Goal: Navigation & Orientation: Find specific page/section

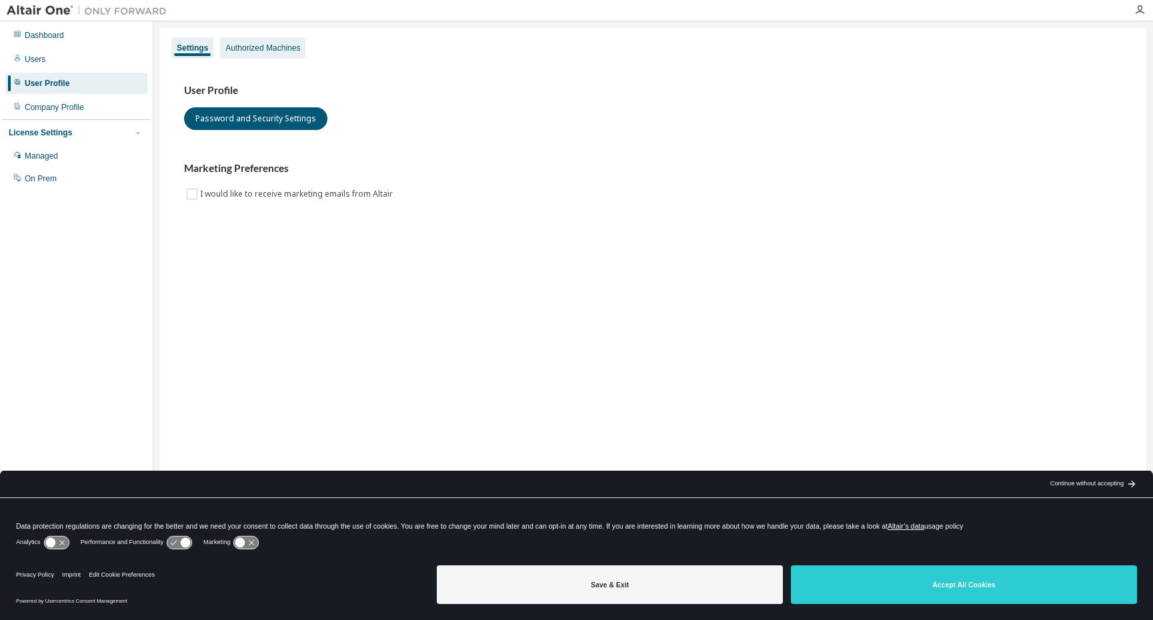
click at [264, 47] on div "Authorized Machines" at bounding box center [262, 48] width 75 height 11
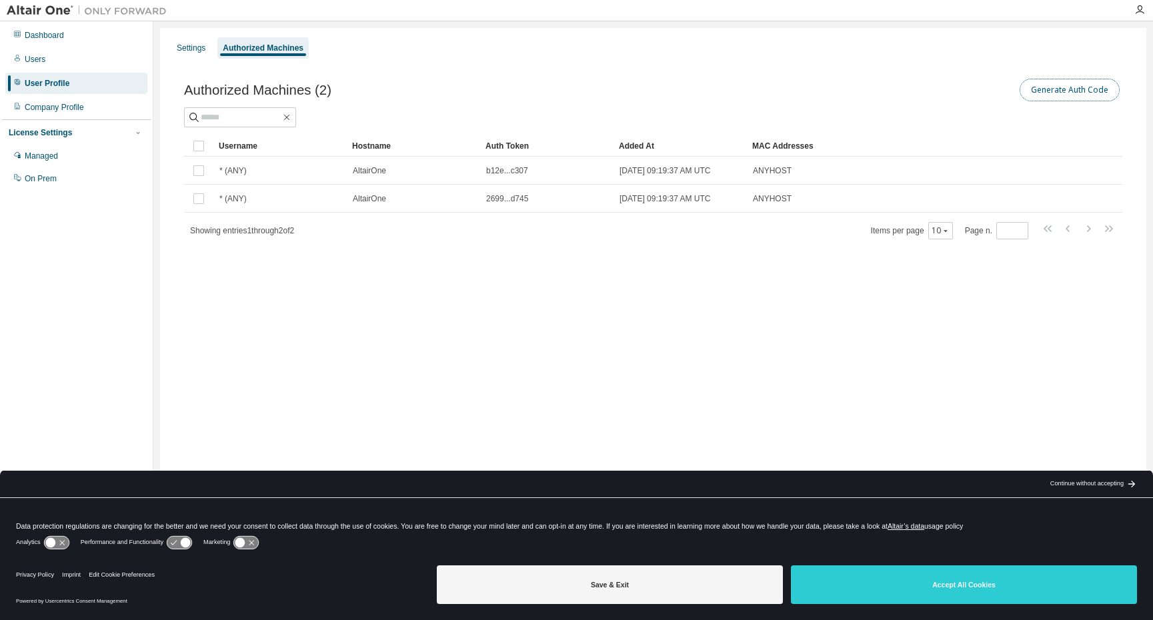
click at [1066, 91] on button "Generate Auth Code" at bounding box center [1070, 90] width 100 height 23
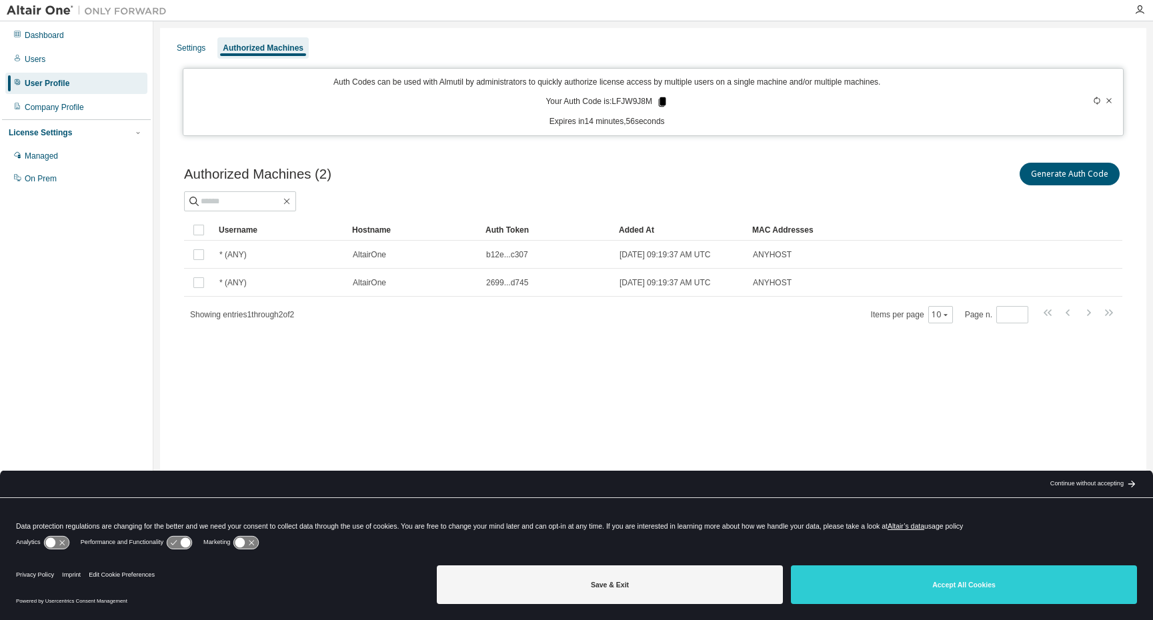
click at [660, 102] on icon at bounding box center [662, 101] width 7 height 9
click at [49, 156] on div "Managed" at bounding box center [41, 156] width 33 height 11
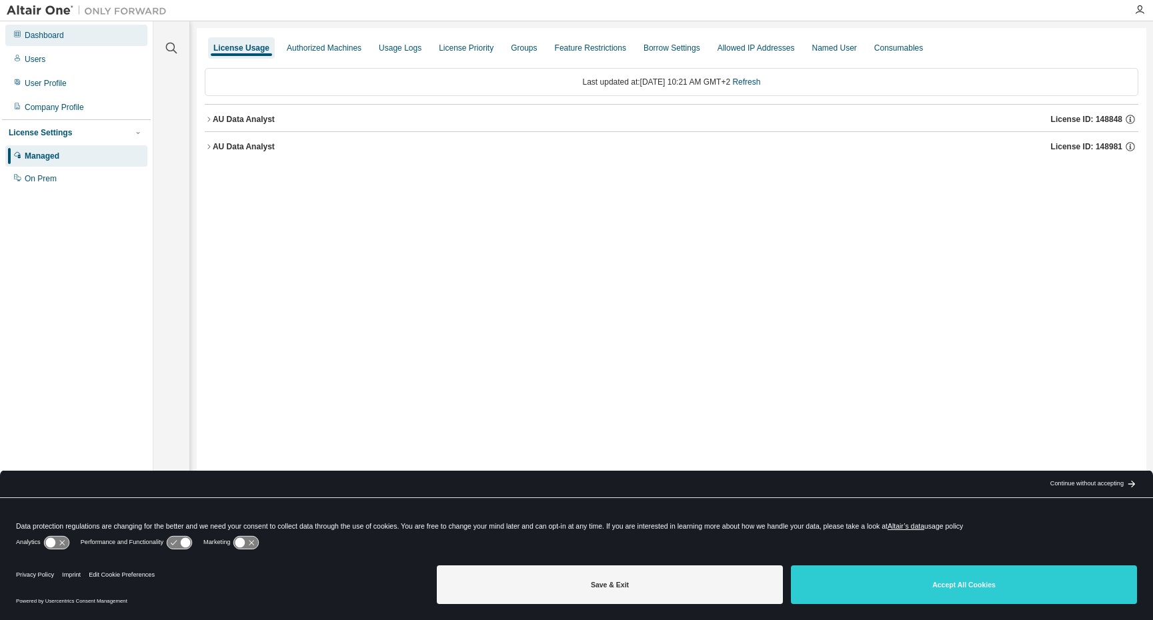
click at [45, 37] on div "Dashboard" at bounding box center [44, 35] width 39 height 11
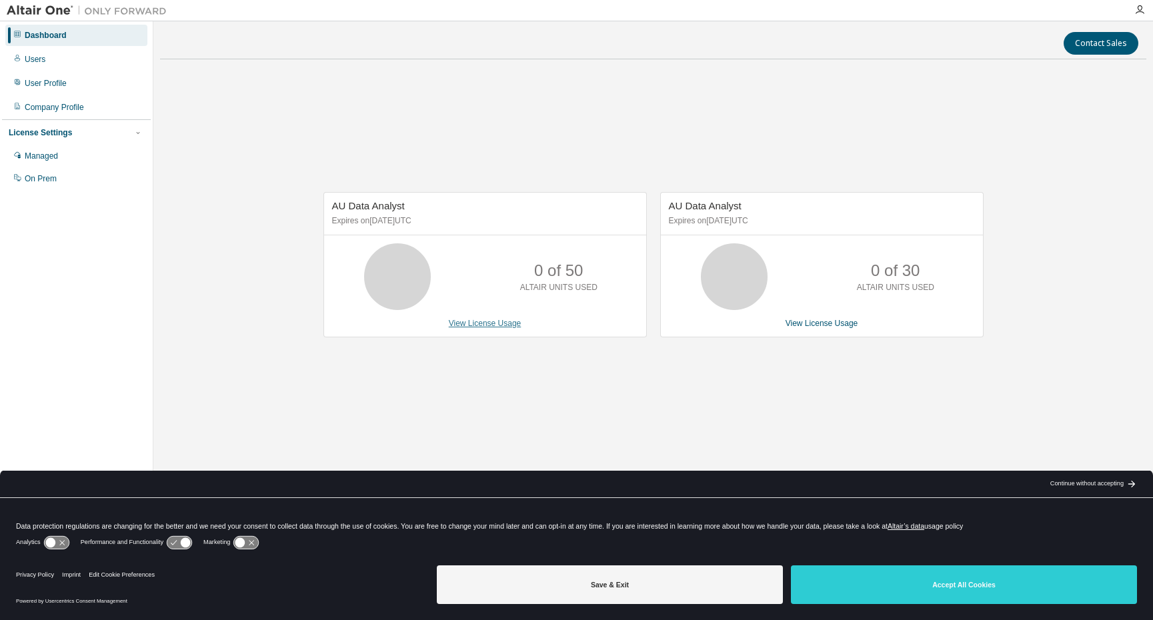
click at [491, 325] on link "View License Usage" at bounding box center [485, 323] width 73 height 9
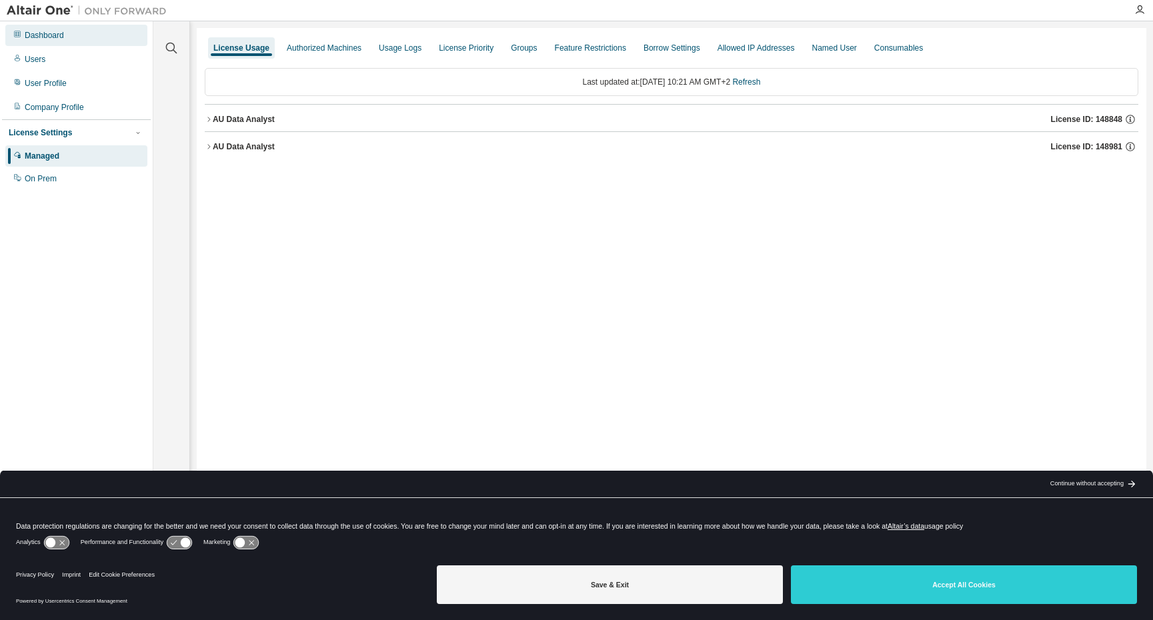
click at [38, 39] on div "Dashboard" at bounding box center [44, 35] width 39 height 11
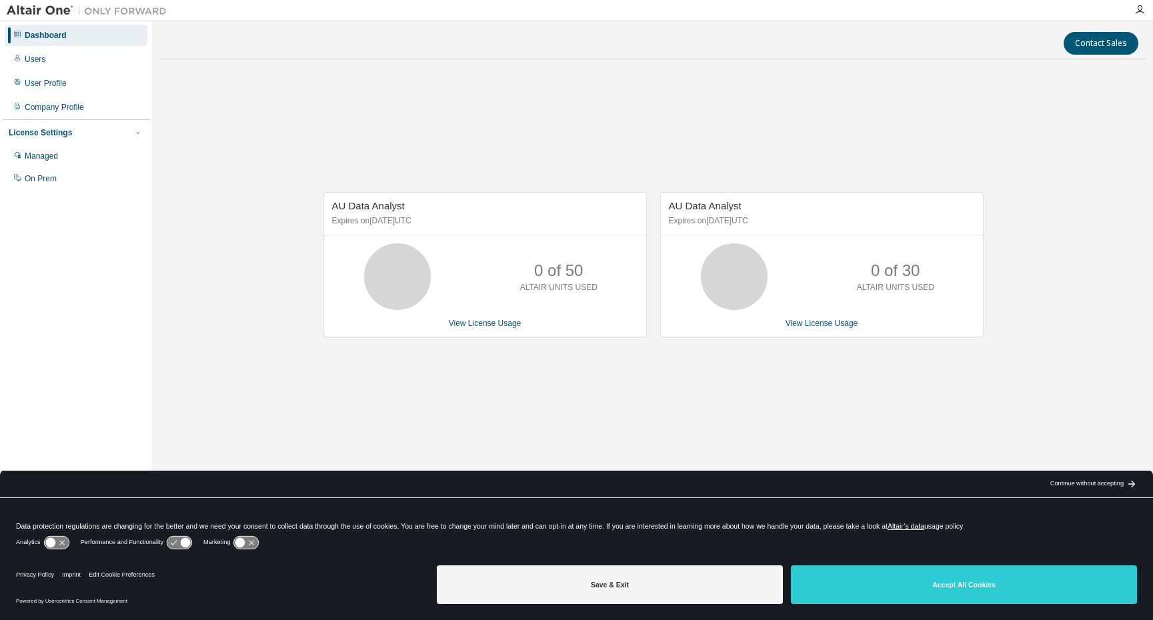
click at [525, 269] on div "0 of 50 ALTAIR UNITS USED" at bounding box center [559, 276] width 107 height 67
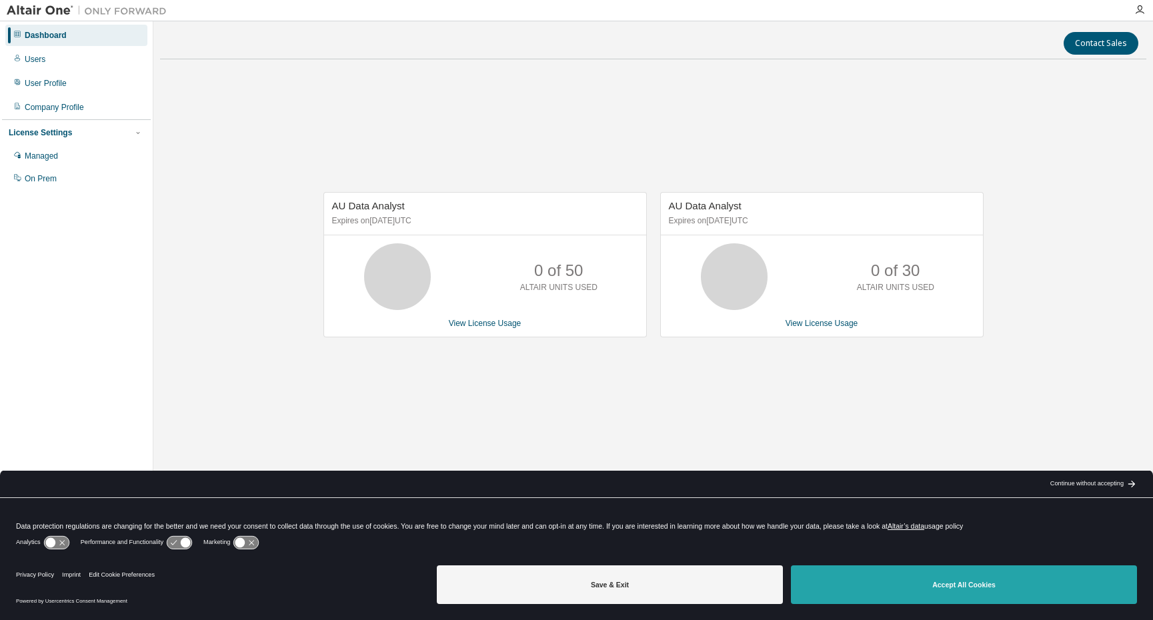
click at [923, 578] on button "Accept All Cookies" at bounding box center [964, 585] width 346 height 39
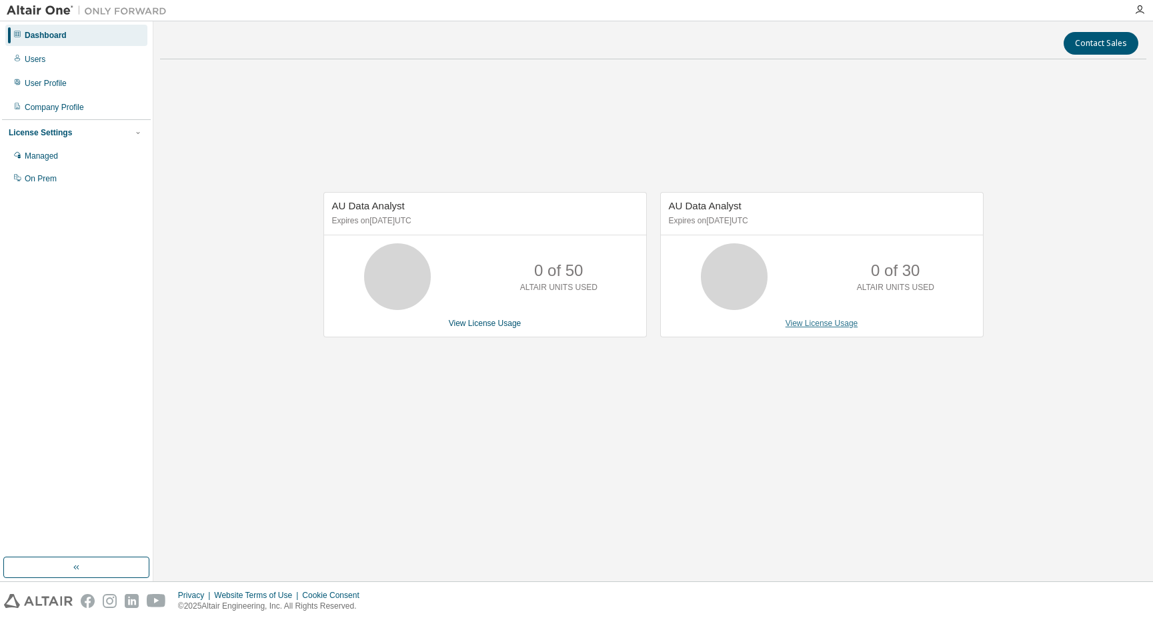
click at [824, 328] on link "View License Usage" at bounding box center [822, 323] width 73 height 9
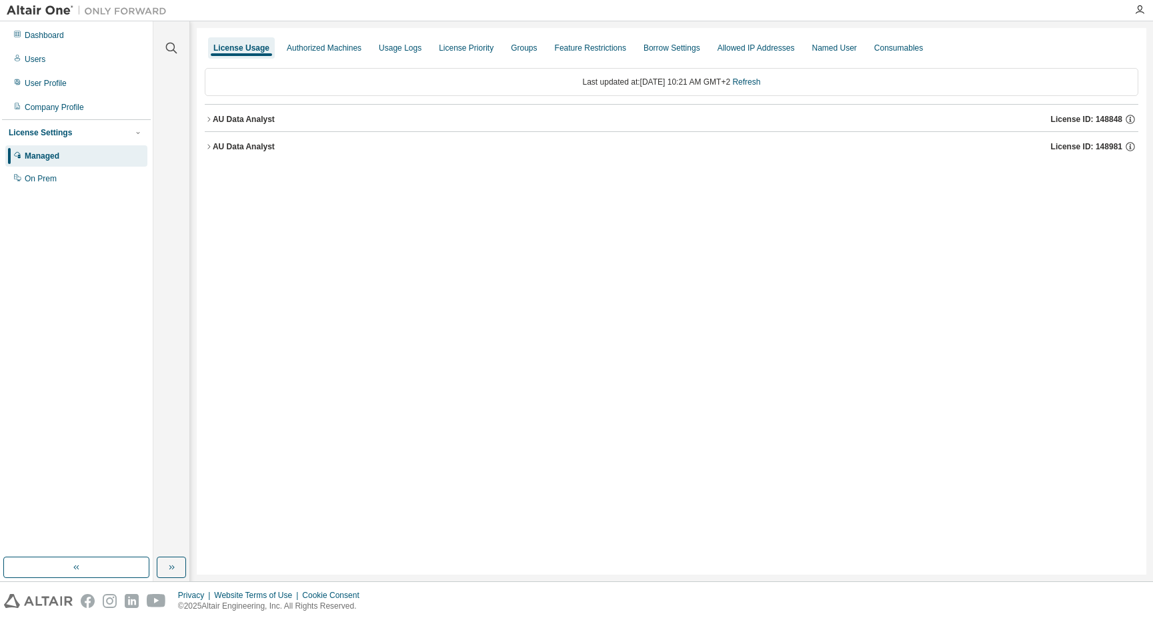
click at [245, 119] on div "AU Data Analyst" at bounding box center [244, 119] width 62 height 11
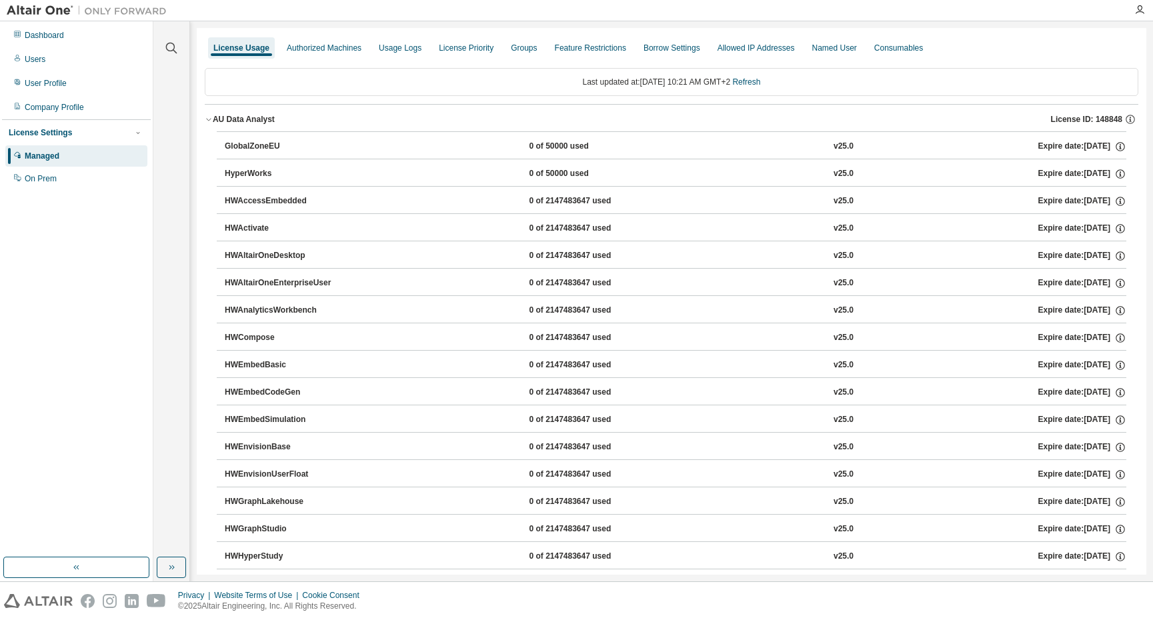
click at [245, 119] on div "AU Data Analyst" at bounding box center [244, 119] width 62 height 11
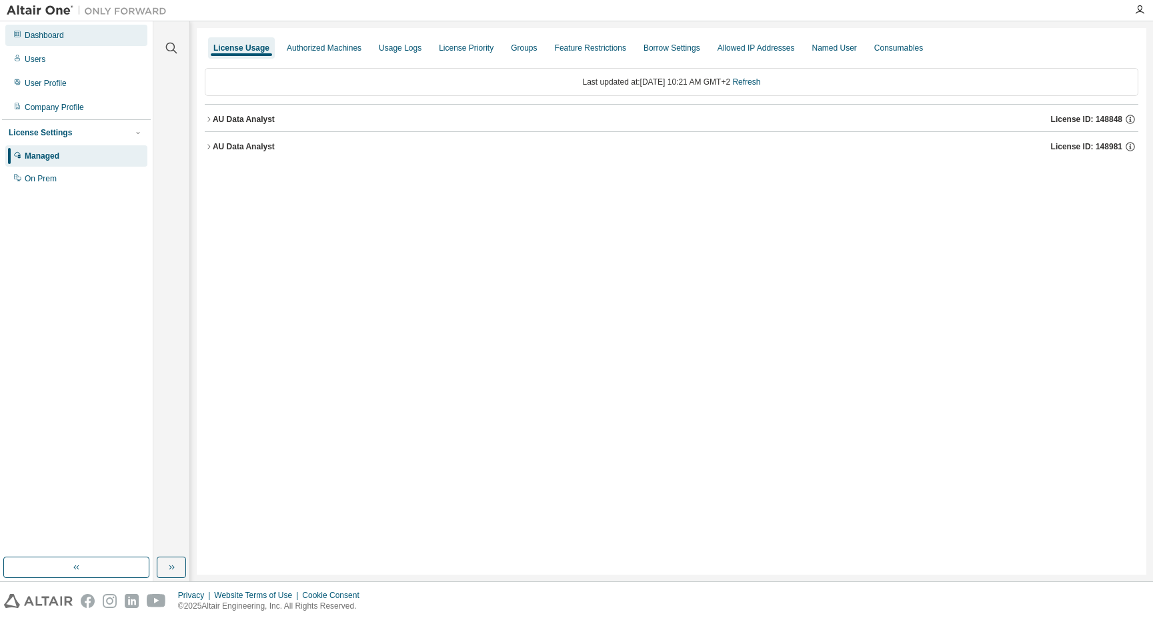
click at [41, 29] on div "Dashboard" at bounding box center [76, 35] width 142 height 21
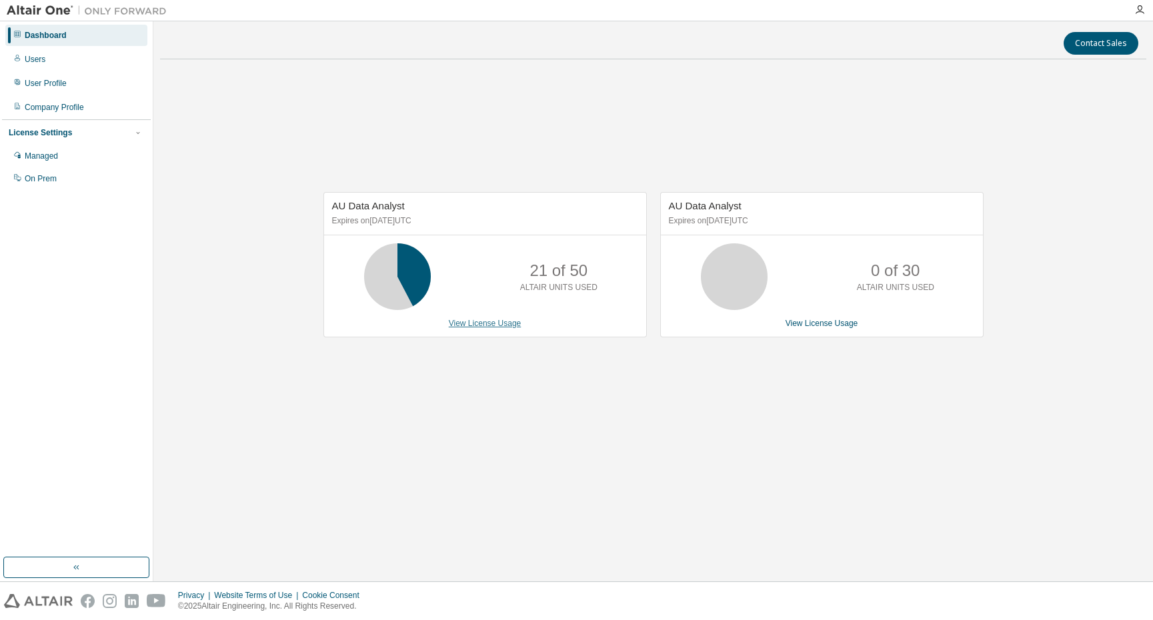
click at [498, 327] on link "View License Usage" at bounding box center [485, 323] width 73 height 9
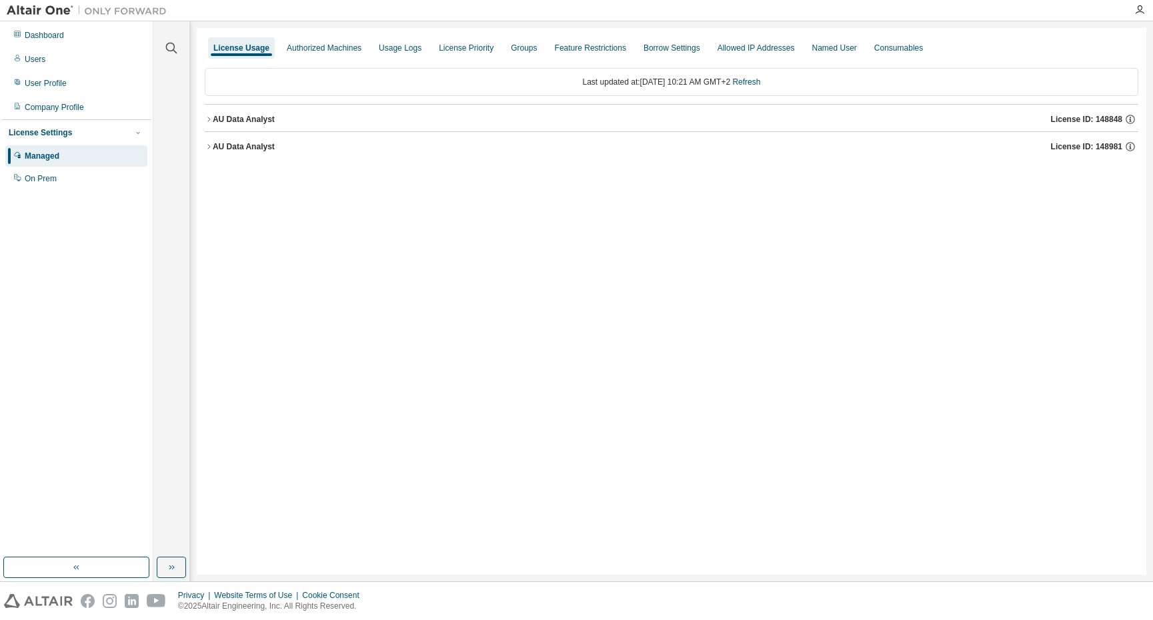
click at [211, 148] on icon "button" at bounding box center [209, 147] width 8 height 8
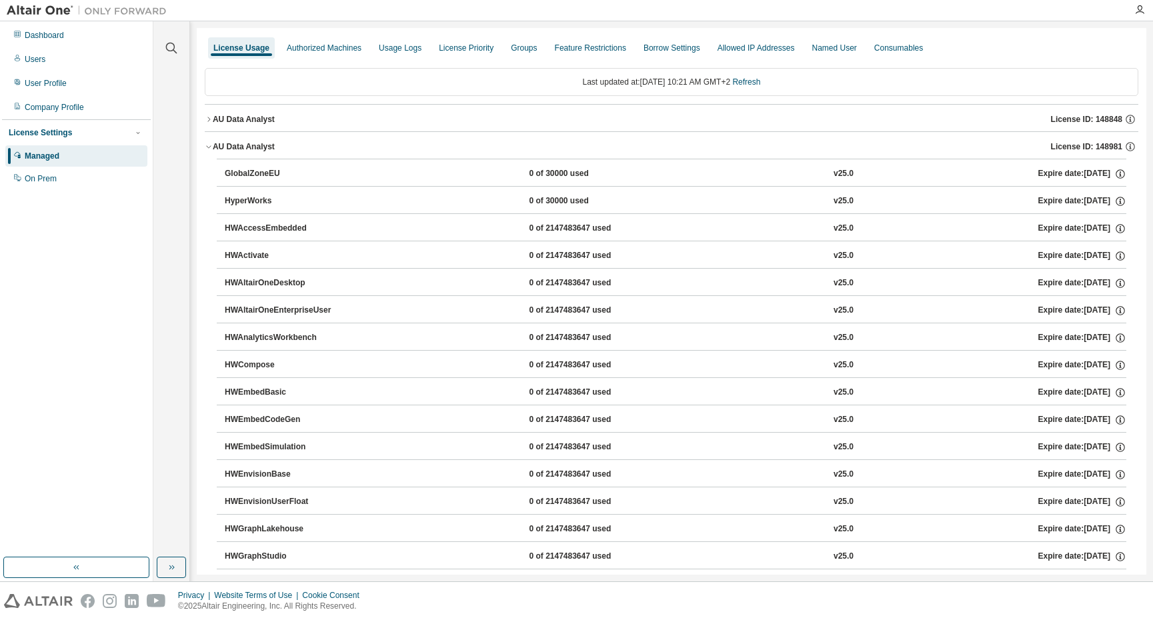
click at [211, 115] on icon "button" at bounding box center [209, 119] width 8 height 8
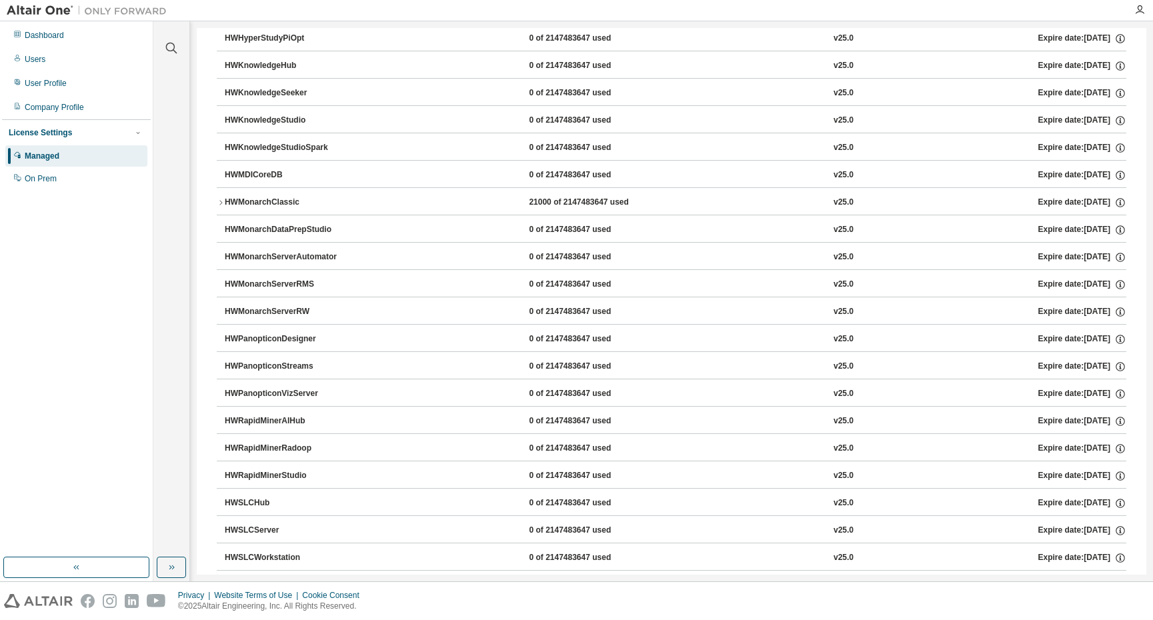
scroll to position [667, 0]
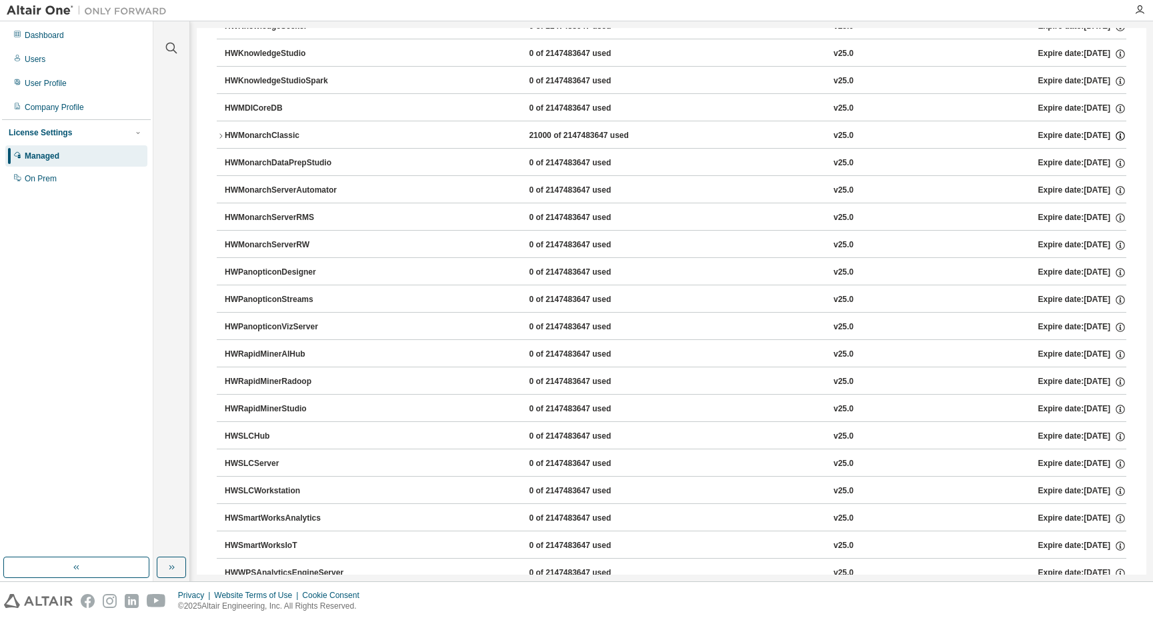
click at [1116, 137] on icon "button" at bounding box center [1120, 136] width 12 height 12
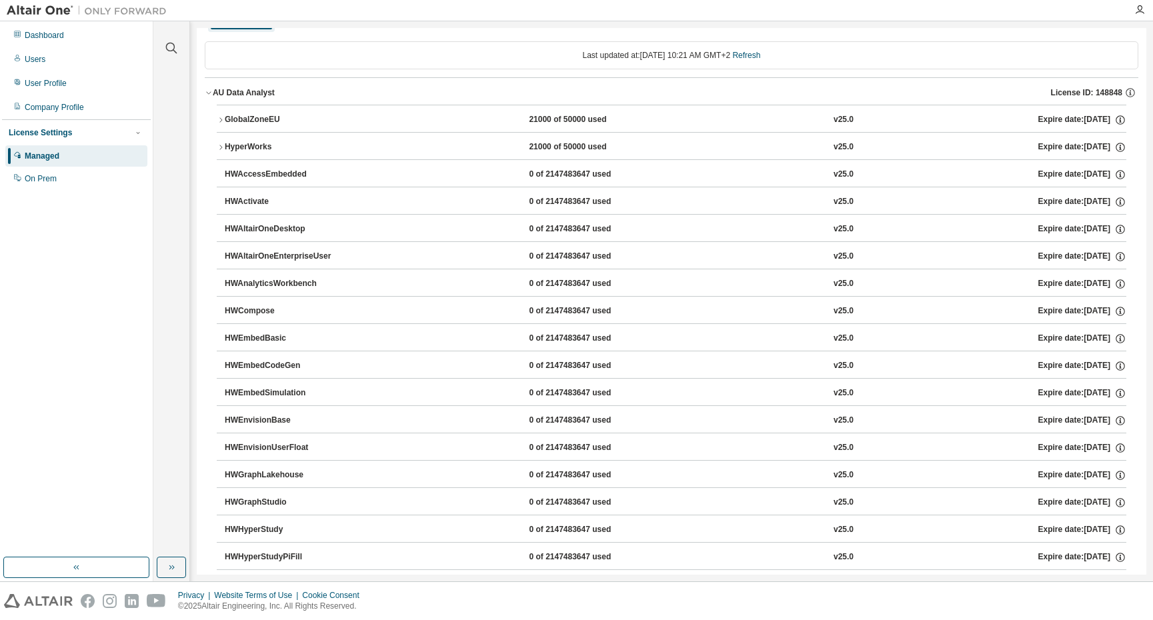
scroll to position [0, 0]
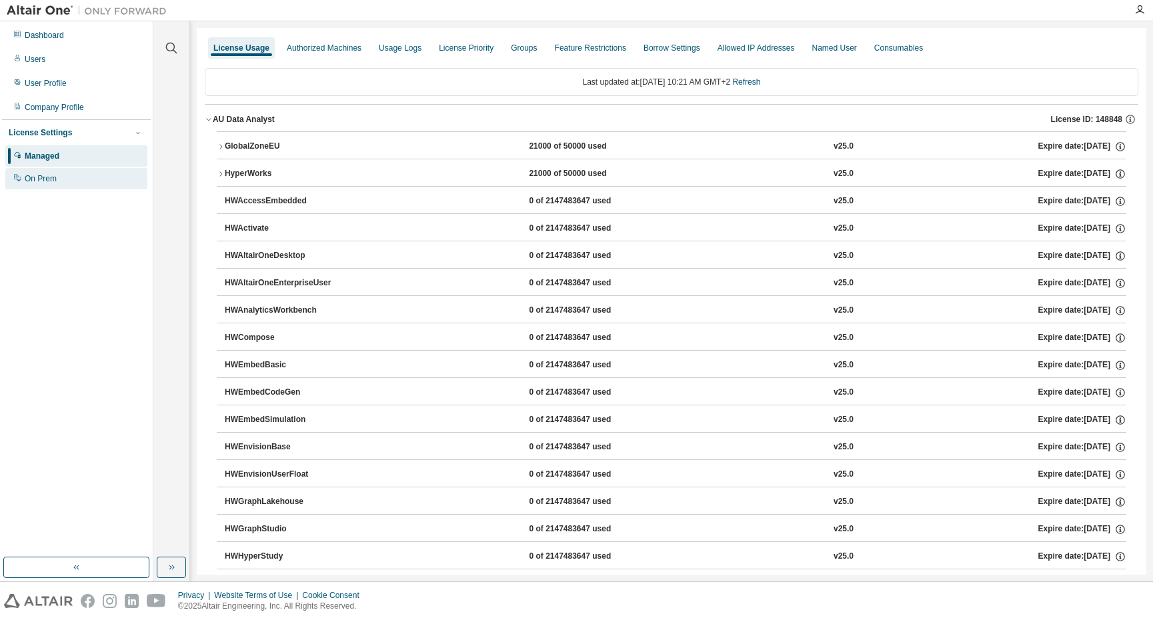
click at [57, 183] on div "On Prem" at bounding box center [76, 178] width 142 height 21
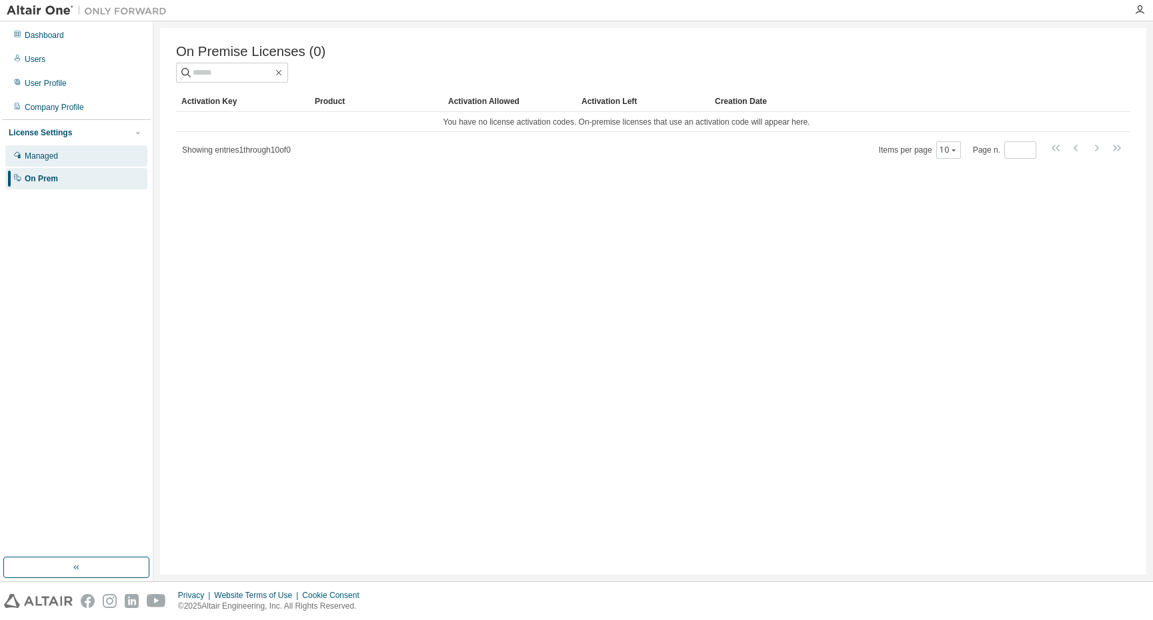
click at [55, 163] on div "Managed" at bounding box center [76, 155] width 142 height 21
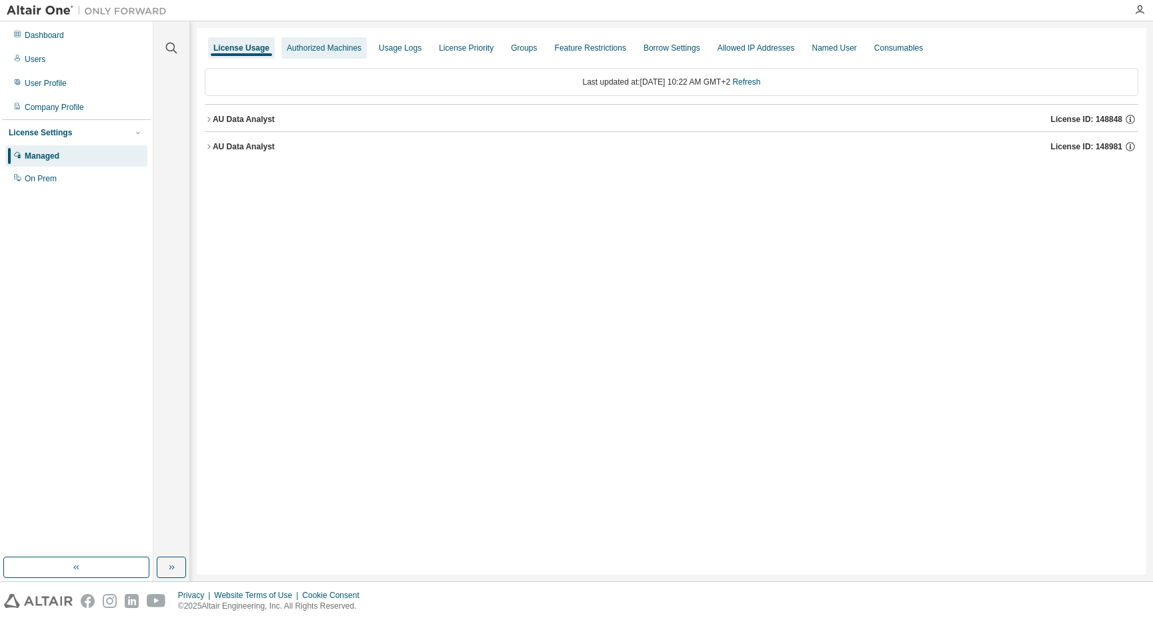
click at [307, 47] on div "Authorized Machines" at bounding box center [324, 48] width 75 height 11
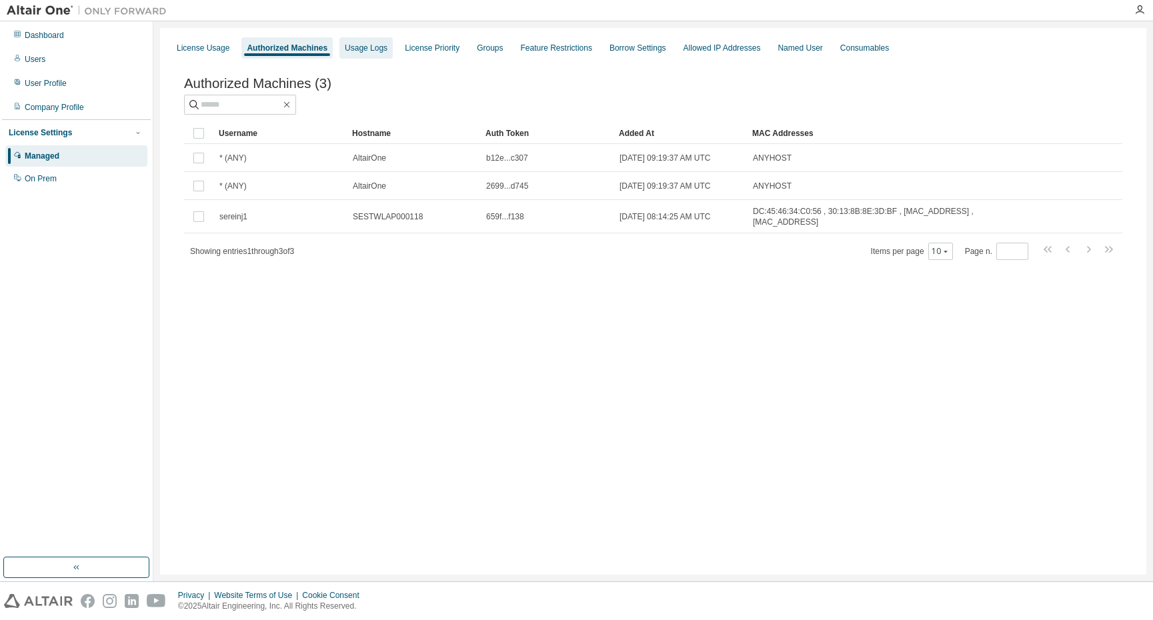
click at [355, 48] on div "Usage Logs" at bounding box center [366, 48] width 43 height 11
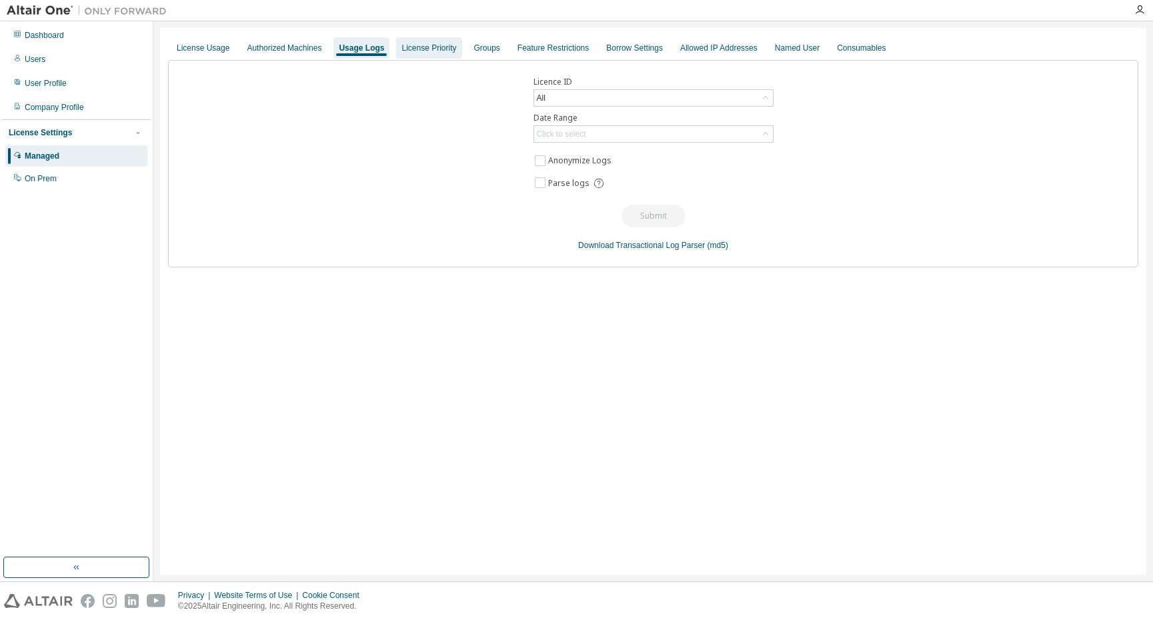
click at [433, 51] on div "License Priority" at bounding box center [428, 48] width 55 height 11
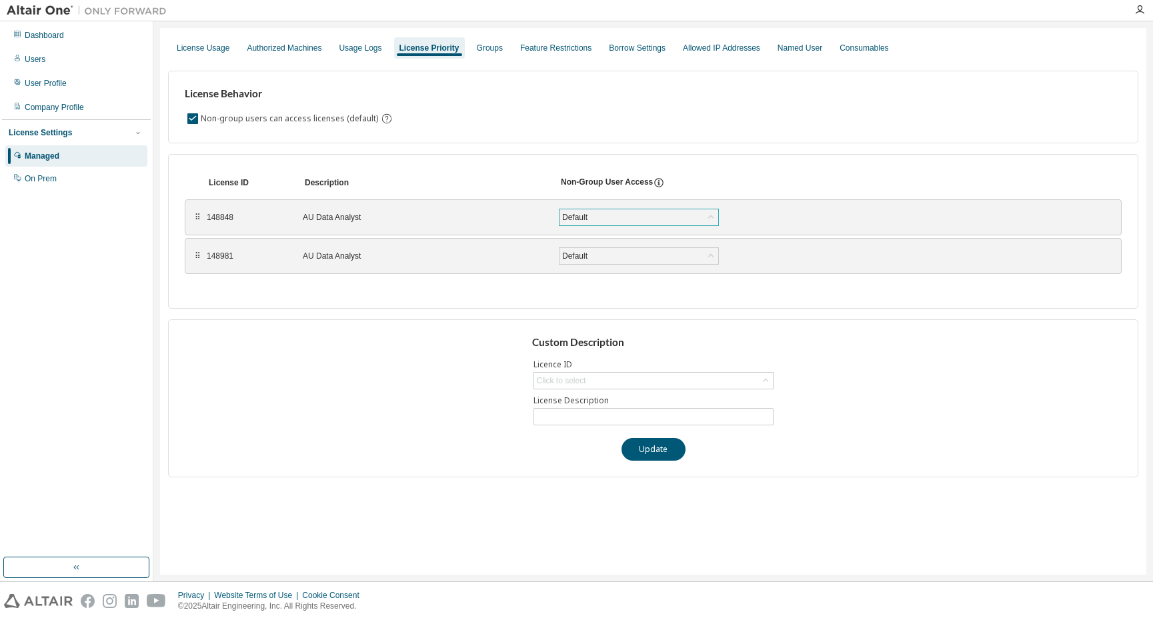
click at [686, 215] on div "Default" at bounding box center [639, 217] width 159 height 16
click at [490, 51] on div "Groups" at bounding box center [490, 48] width 26 height 11
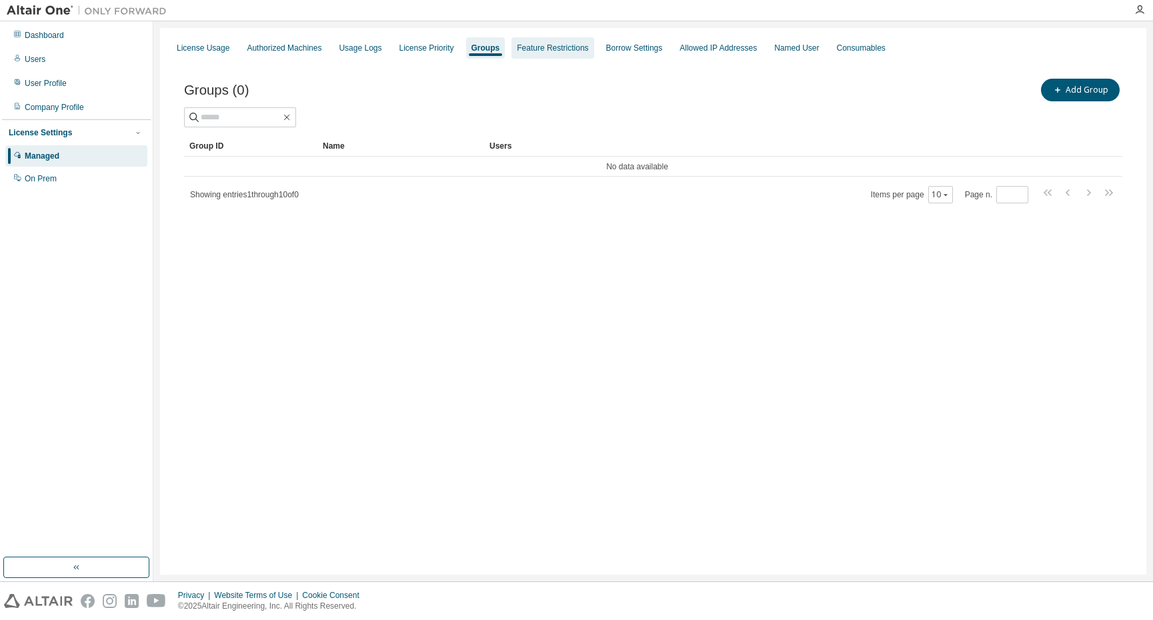
click at [529, 49] on div "Feature Restrictions" at bounding box center [552, 48] width 71 height 11
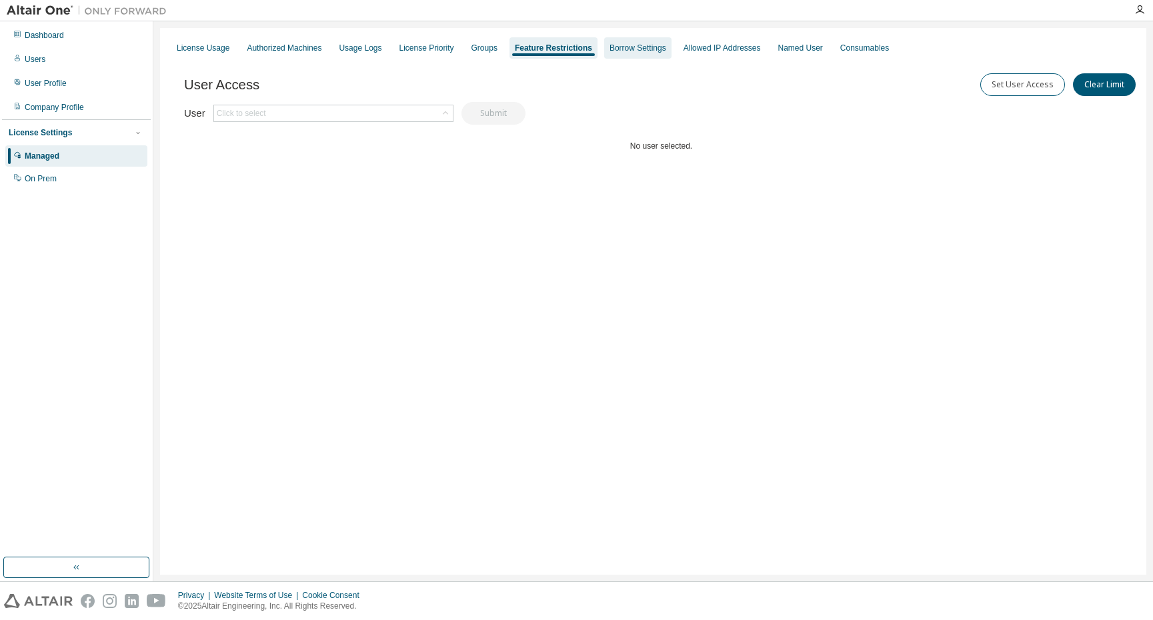
click at [640, 49] on div "Borrow Settings" at bounding box center [638, 48] width 57 height 11
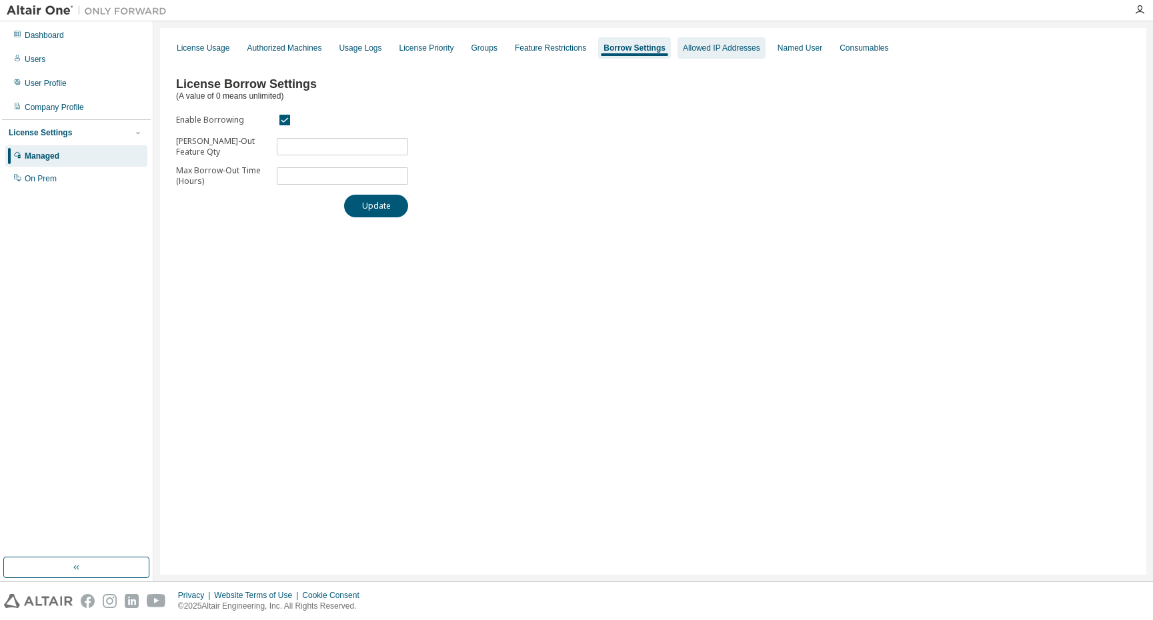
click at [707, 46] on div "Allowed IP Addresses" at bounding box center [721, 48] width 77 height 11
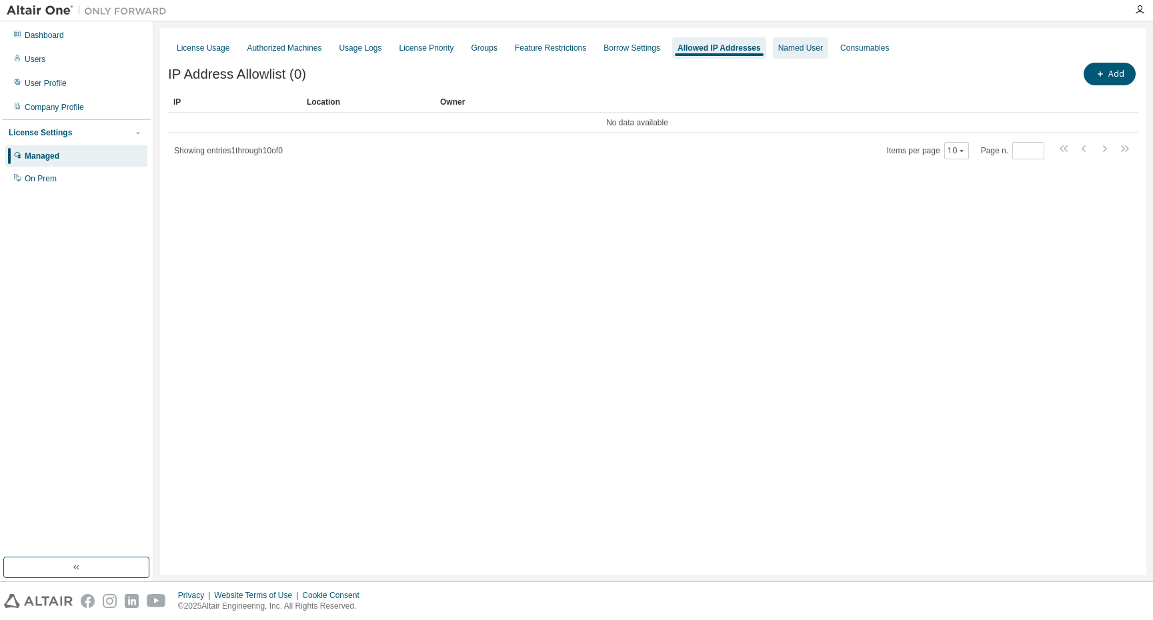
click at [785, 52] on div "Named User" at bounding box center [800, 48] width 45 height 11
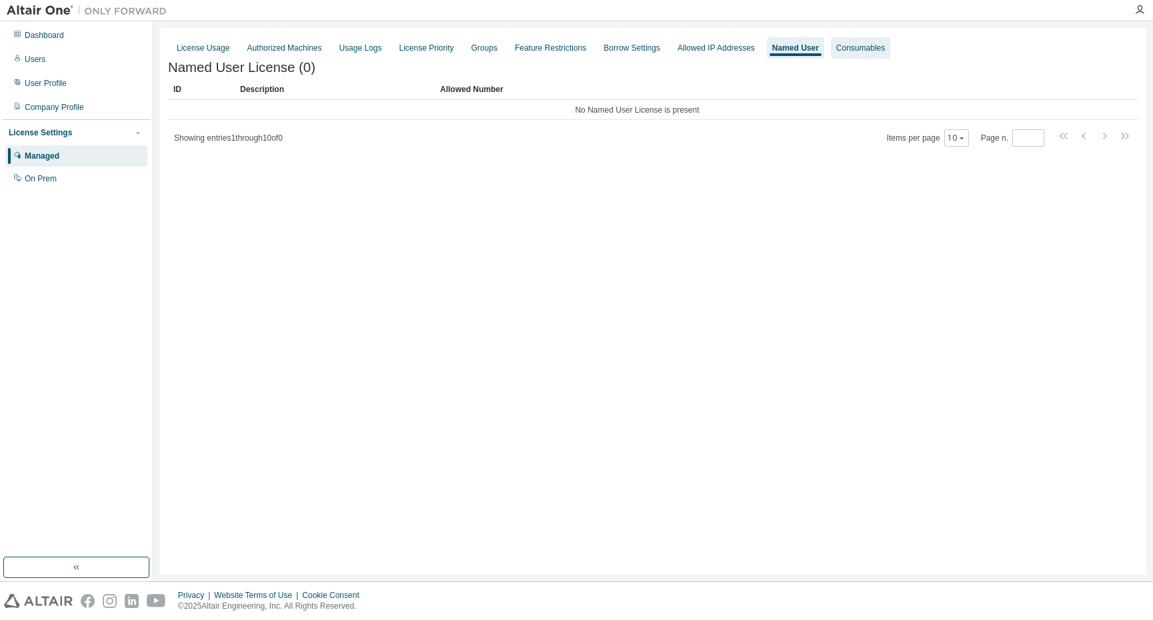
click at [851, 52] on div "Consumables" at bounding box center [860, 48] width 49 height 11
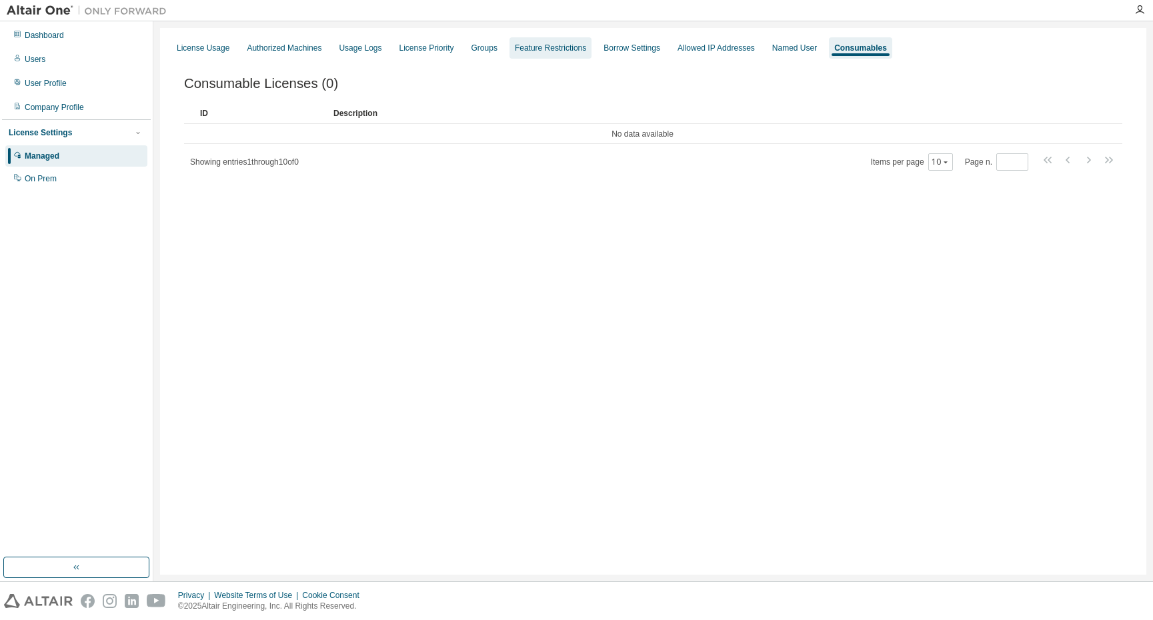
click at [530, 44] on div "Feature Restrictions" at bounding box center [550, 48] width 71 height 11
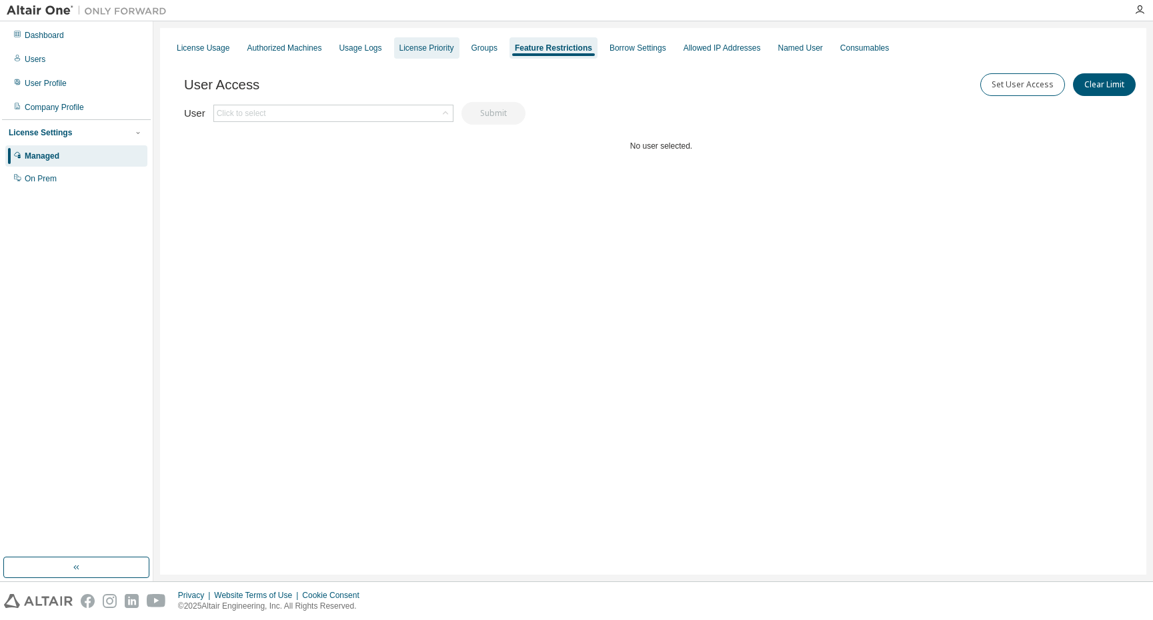
click at [422, 51] on div "License Priority" at bounding box center [426, 48] width 55 height 11
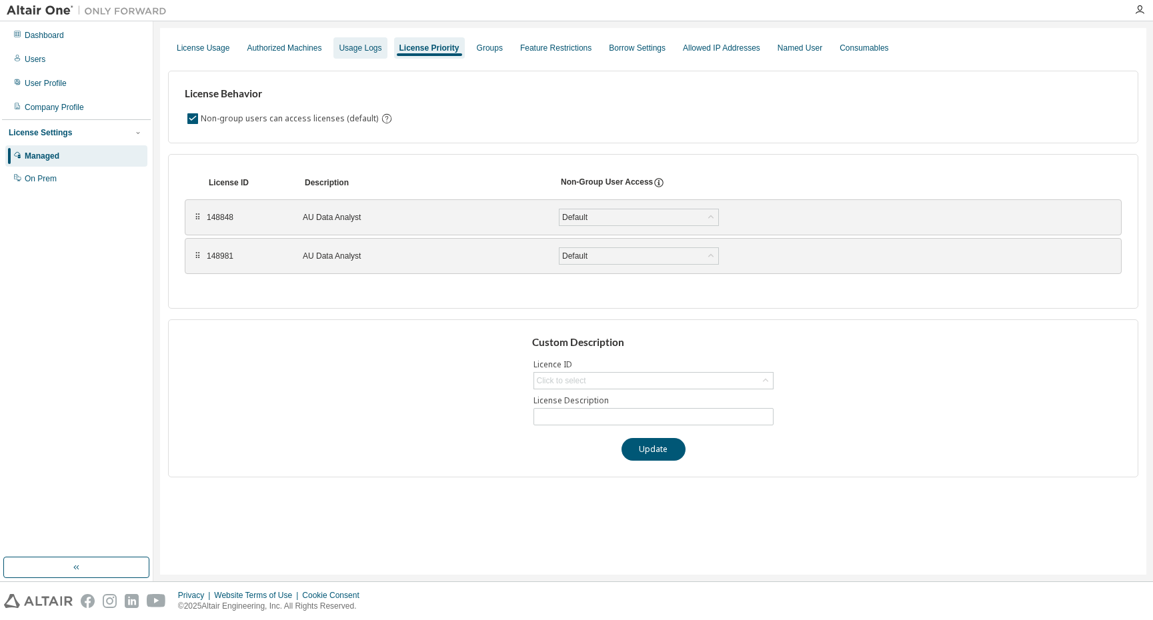
click at [352, 47] on div "Usage Logs" at bounding box center [360, 48] width 43 height 11
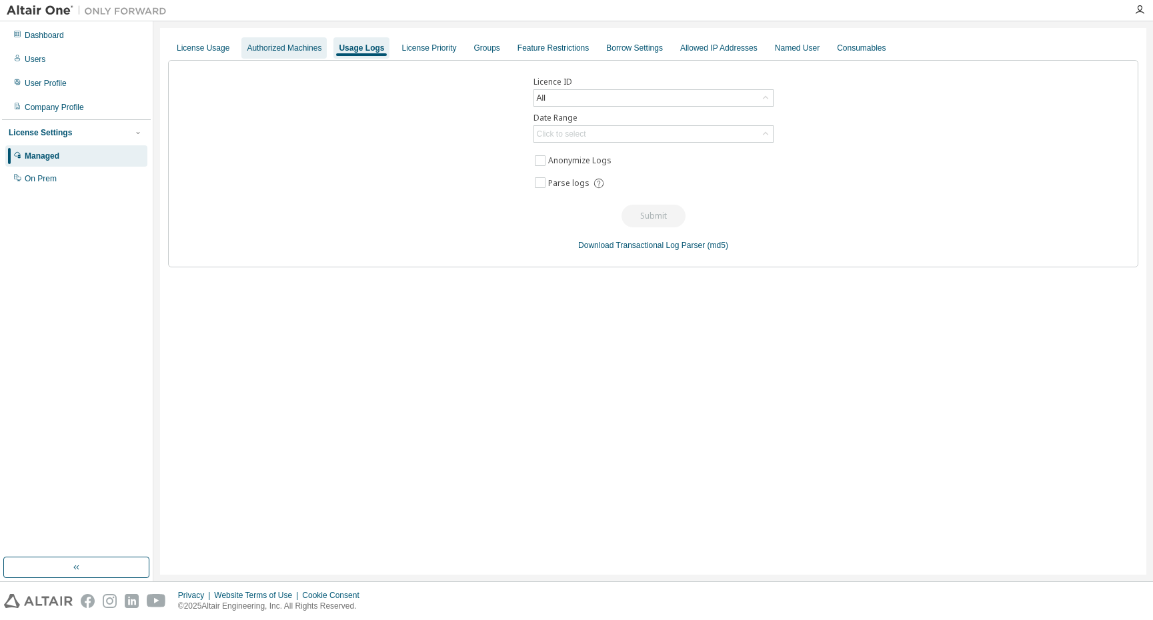
click at [285, 47] on div "Authorized Machines" at bounding box center [284, 48] width 75 height 11
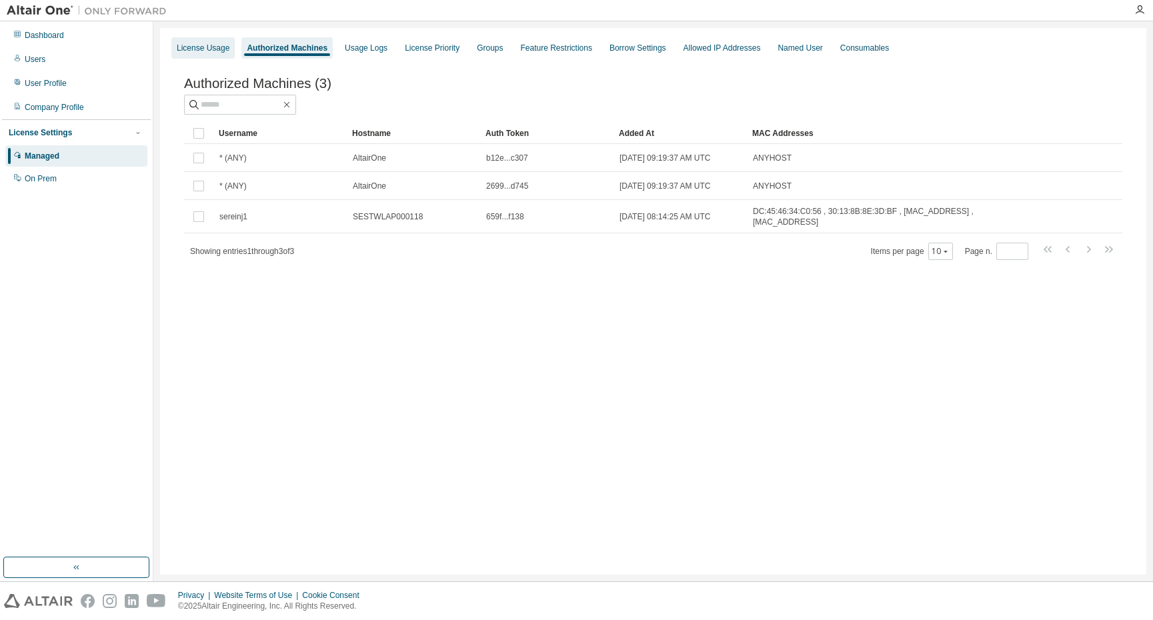
click at [208, 48] on div "License Usage" at bounding box center [203, 48] width 53 height 11
